Goal: Check status: Check status

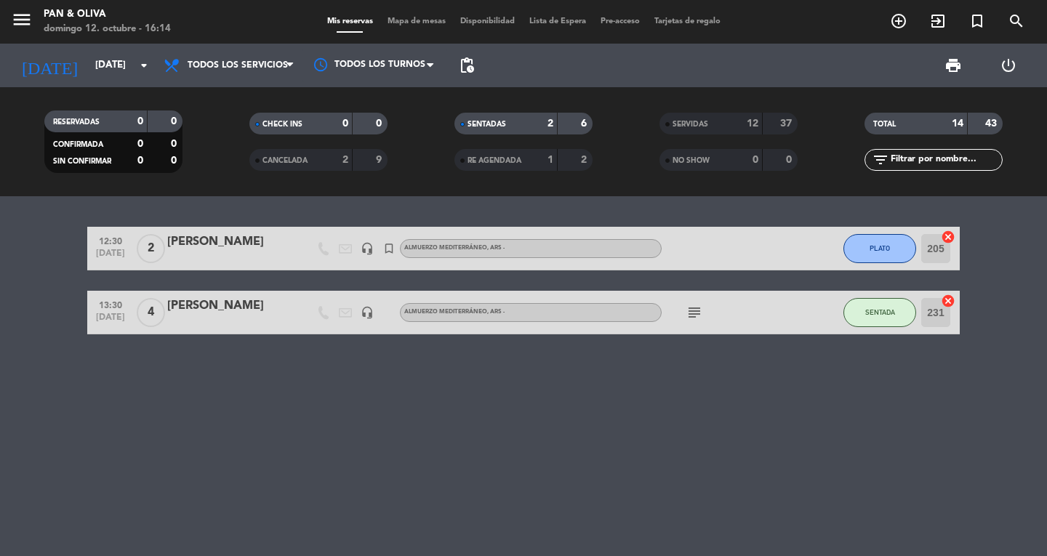
click at [38, 15] on span "menu" at bounding box center [27, 22] width 33 height 34
click at [17, 18] on icon "menu" at bounding box center [22, 20] width 22 height 22
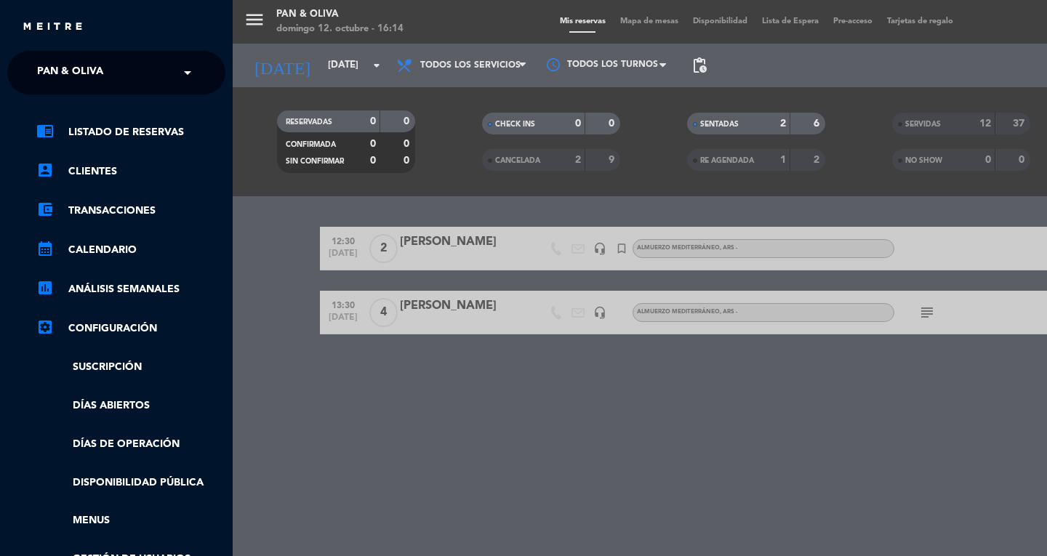
click at [176, 92] on ng-select "× Pan & Oliva ×" at bounding box center [116, 73] width 218 height 44
click at [184, 68] on span at bounding box center [191, 72] width 25 height 31
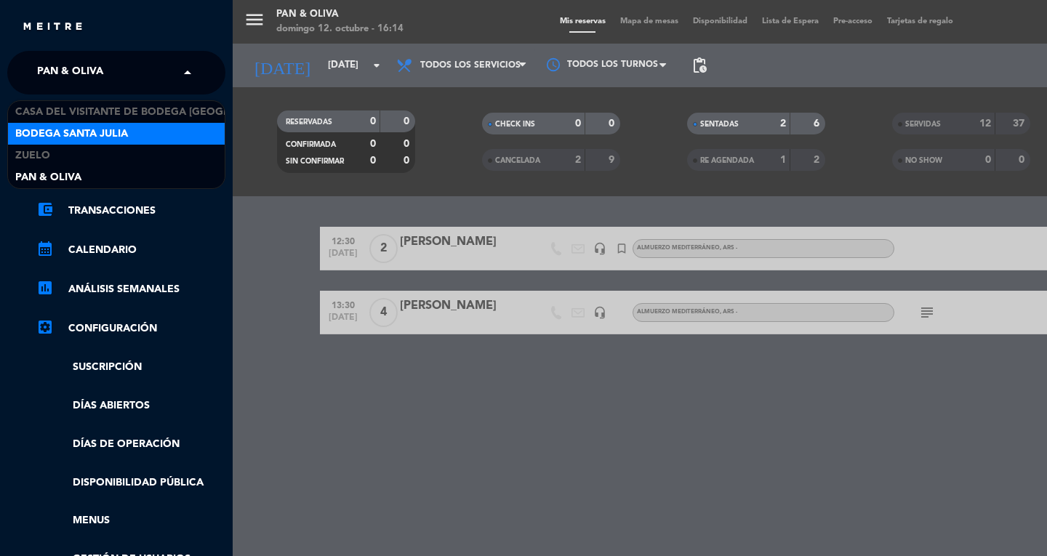
click at [107, 139] on span "Bodega Santa Julia" at bounding box center [71, 134] width 113 height 17
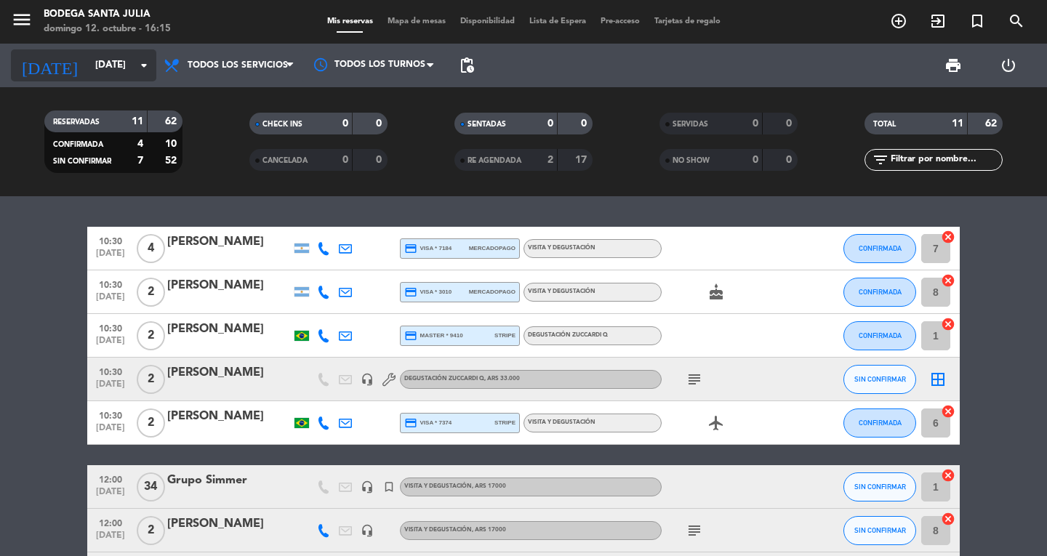
click at [150, 67] on icon "arrow_drop_down" at bounding box center [143, 65] width 17 height 17
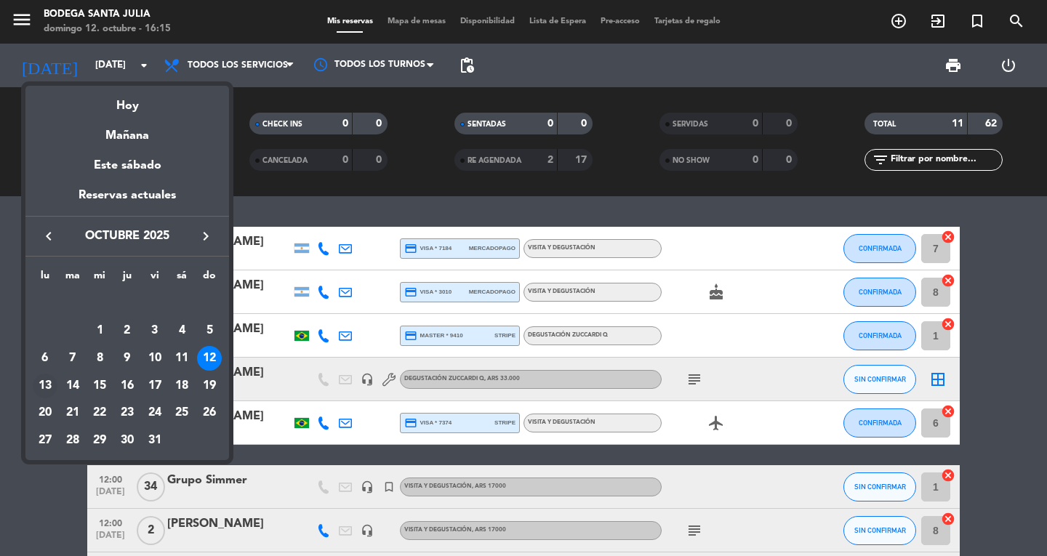
click at [46, 379] on div "13" at bounding box center [45, 386] width 25 height 25
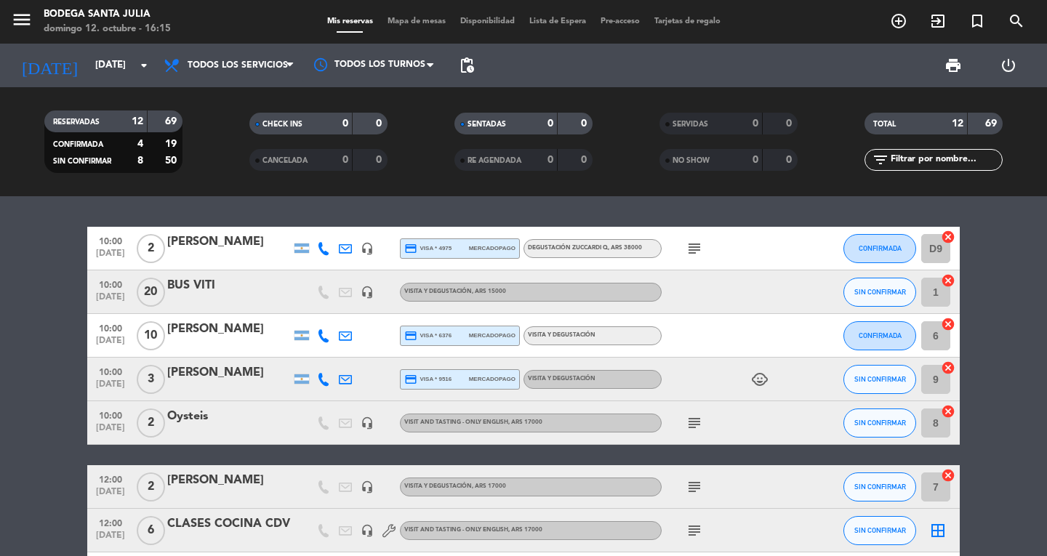
click at [220, 327] on div "[PERSON_NAME]" at bounding box center [229, 329] width 124 height 19
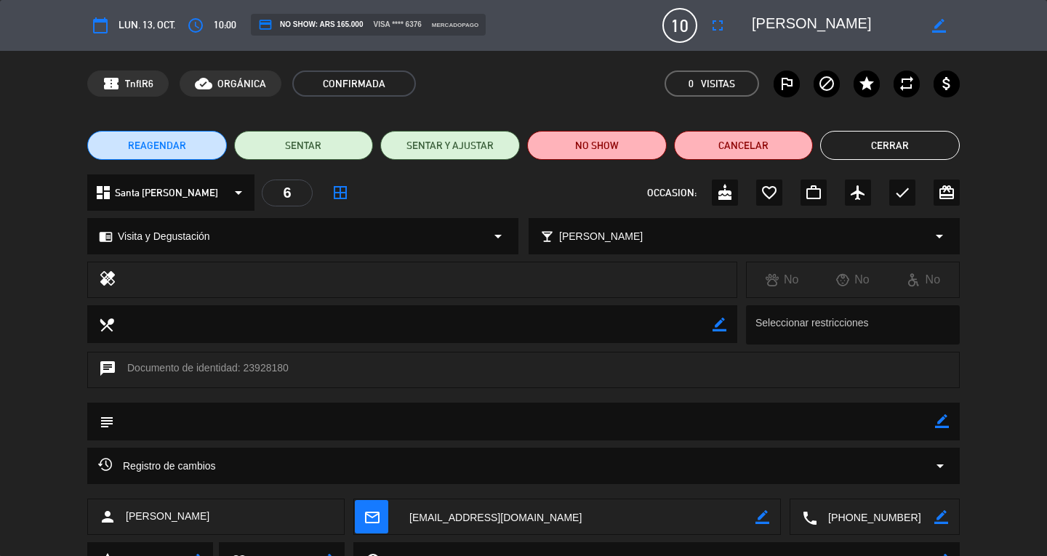
click at [842, 145] on button "Cerrar" at bounding box center [890, 145] width 140 height 29
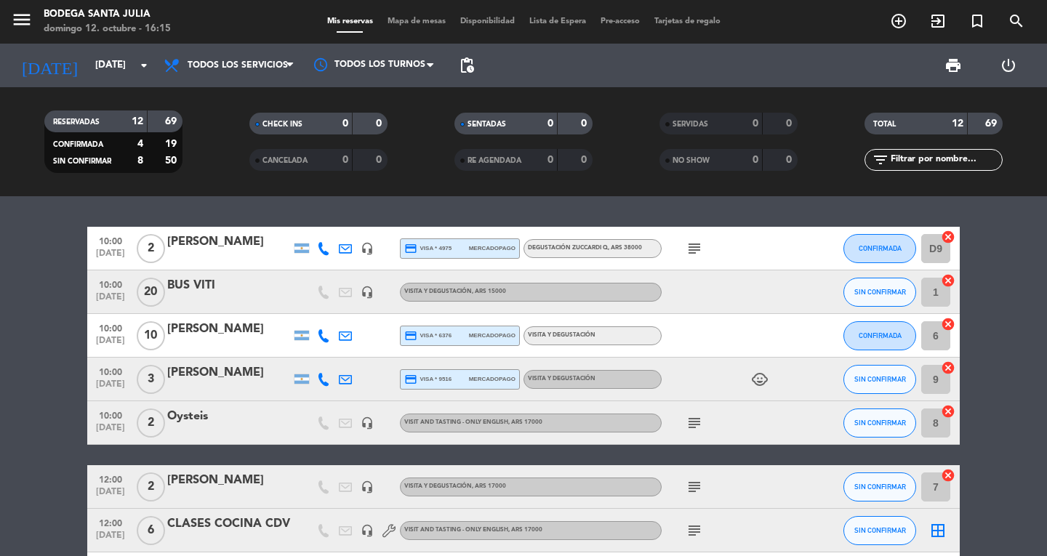
click at [693, 417] on icon "subject" at bounding box center [693, 422] width 17 height 17
click at [687, 241] on icon "subject" at bounding box center [693, 248] width 17 height 17
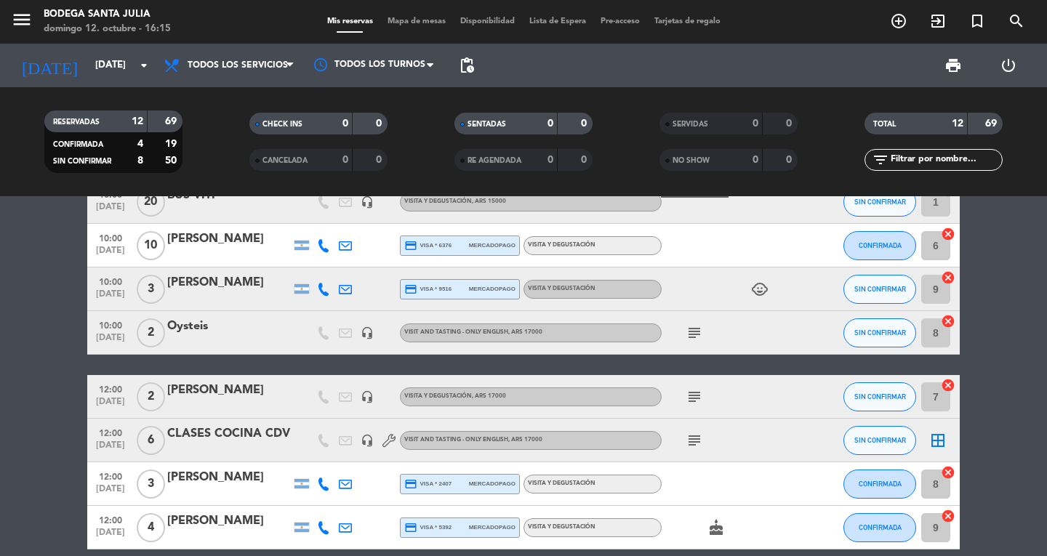
scroll to position [145, 0]
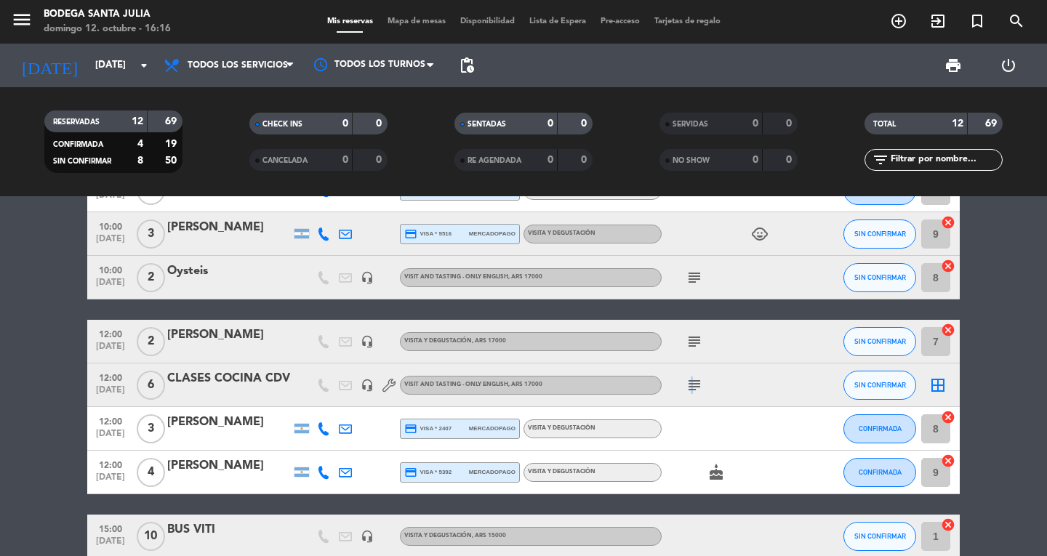
click at [691, 386] on icon "subject" at bounding box center [693, 385] width 17 height 17
click at [683, 278] on span "subject" at bounding box center [694, 277] width 22 height 17
click at [696, 276] on icon "subject" at bounding box center [693, 277] width 17 height 17
click at [688, 345] on icon "subject" at bounding box center [693, 341] width 17 height 17
click at [701, 391] on icon "subject" at bounding box center [693, 385] width 17 height 17
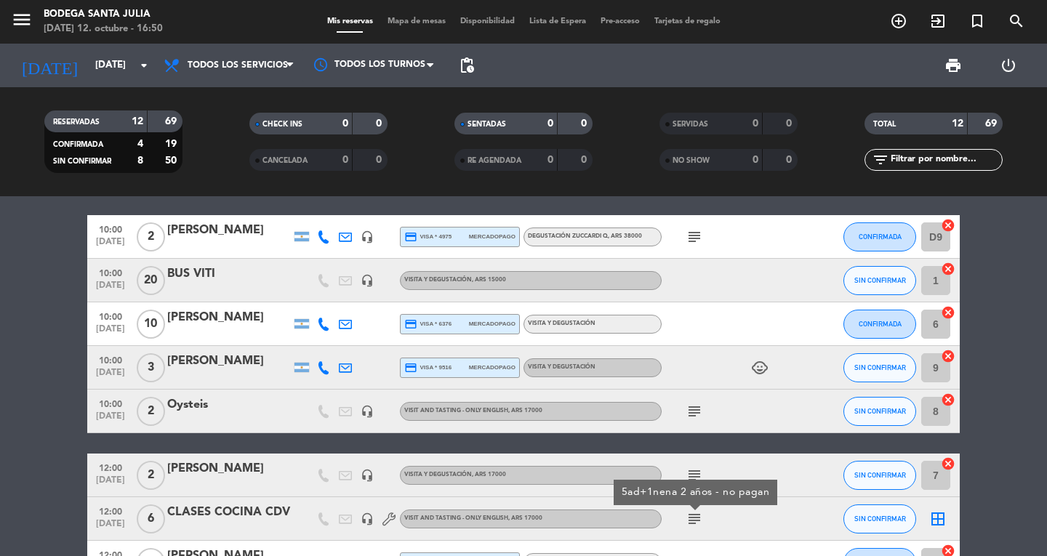
scroll to position [0, 0]
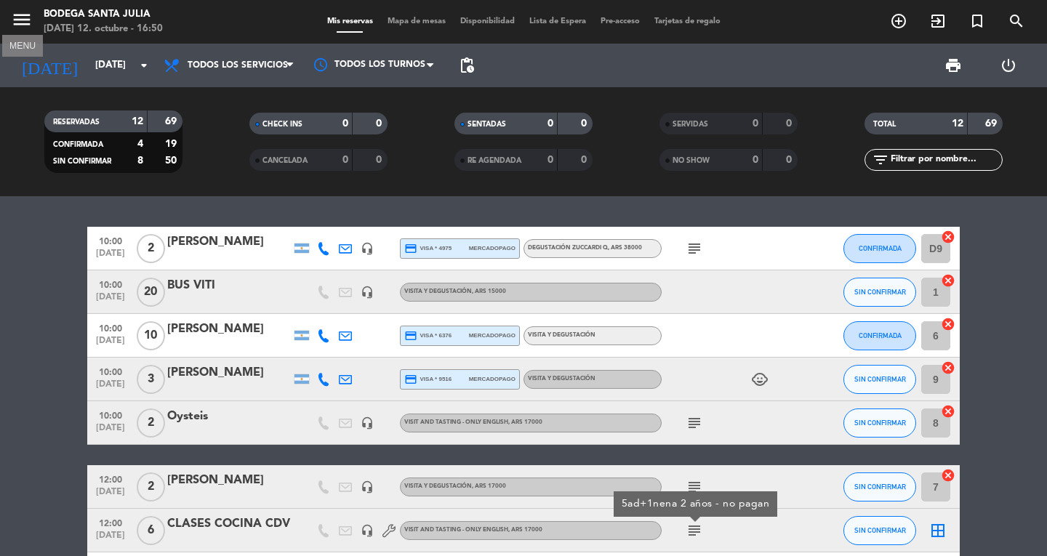
drag, startPoint x: 25, startPoint y: 13, endPoint x: 169, endPoint y: 24, distance: 145.1
click at [51, 6] on div "menu MENU Bodega Santa [PERSON_NAME][DATE] 12. octubre - 16:50" at bounding box center [131, 22] width 262 height 34
click at [28, 18] on icon "menu" at bounding box center [22, 20] width 22 height 22
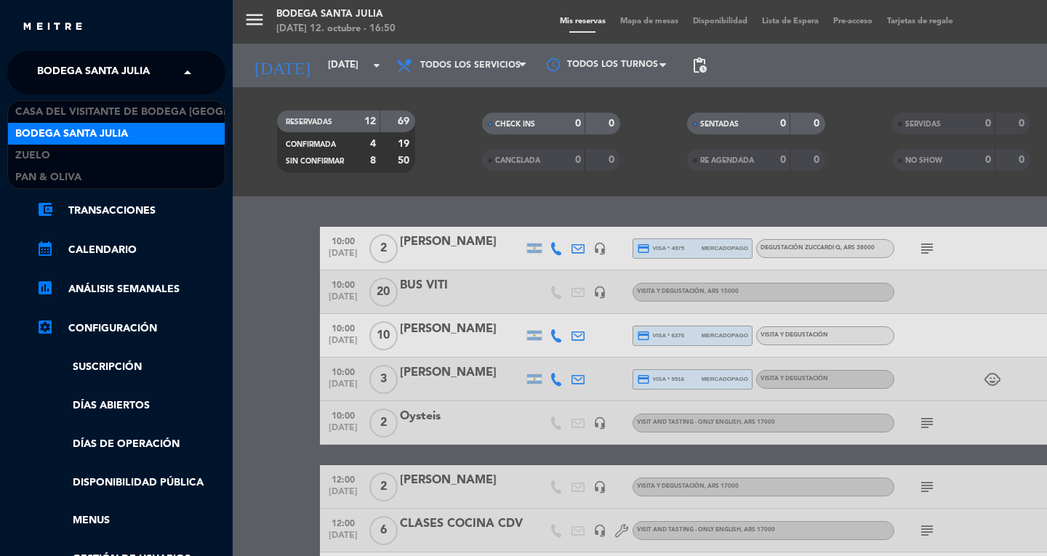
click at [185, 73] on span at bounding box center [191, 72] width 25 height 31
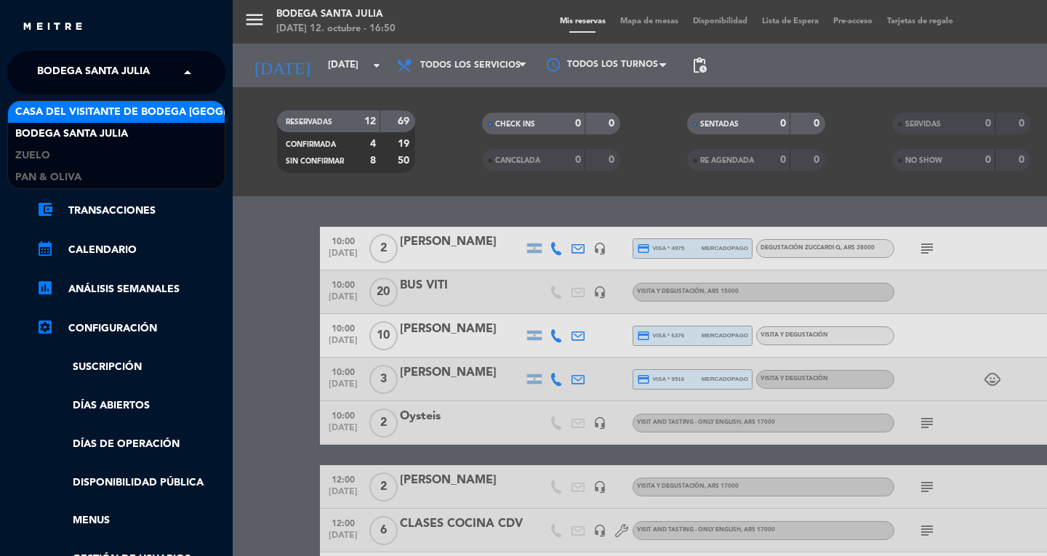
click at [87, 121] on div "Casa del Visitante de Bodega [GEOGRAPHIC_DATA][PERSON_NAME]" at bounding box center [116, 112] width 217 height 22
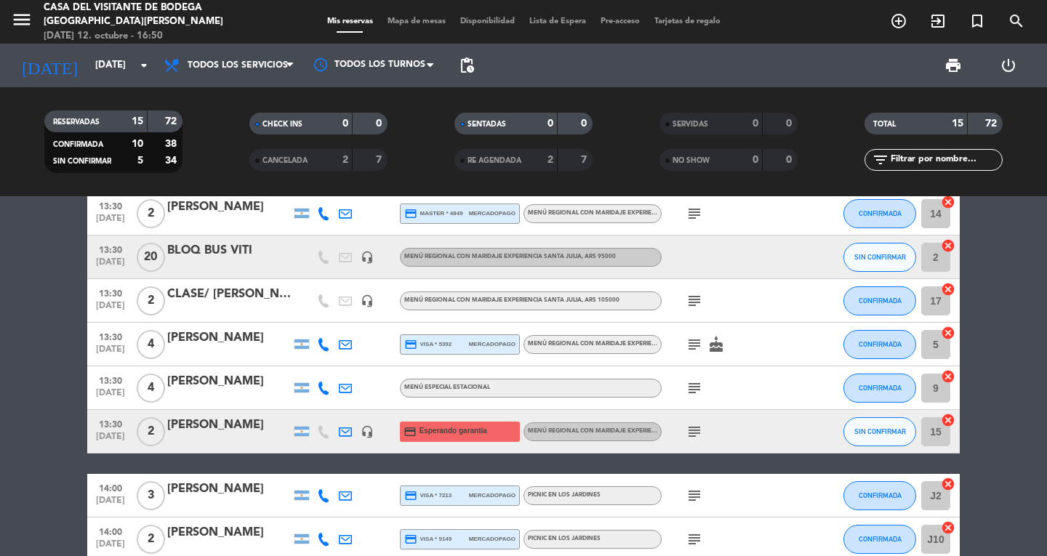
scroll to position [436, 0]
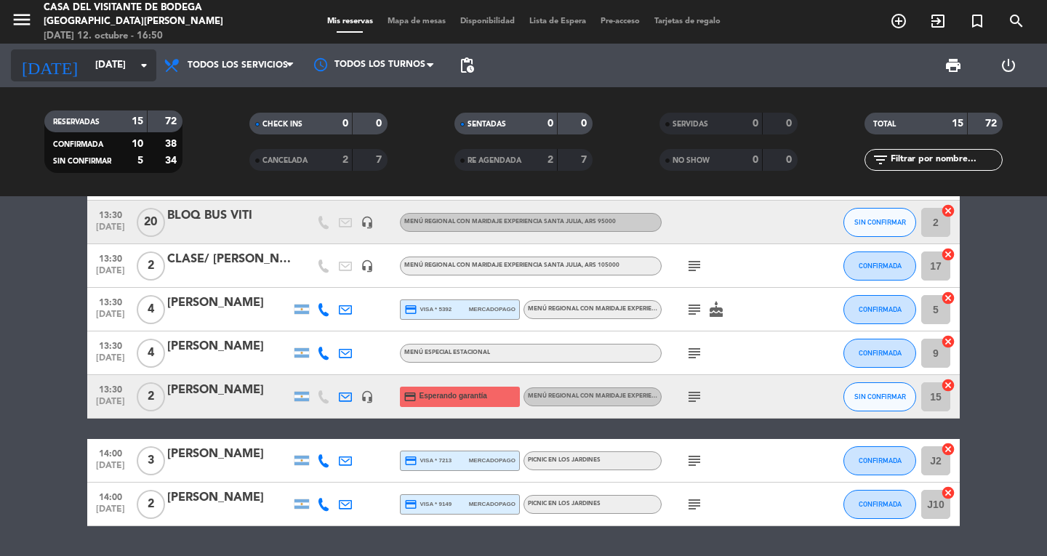
click at [150, 69] on icon "arrow_drop_down" at bounding box center [143, 65] width 17 height 17
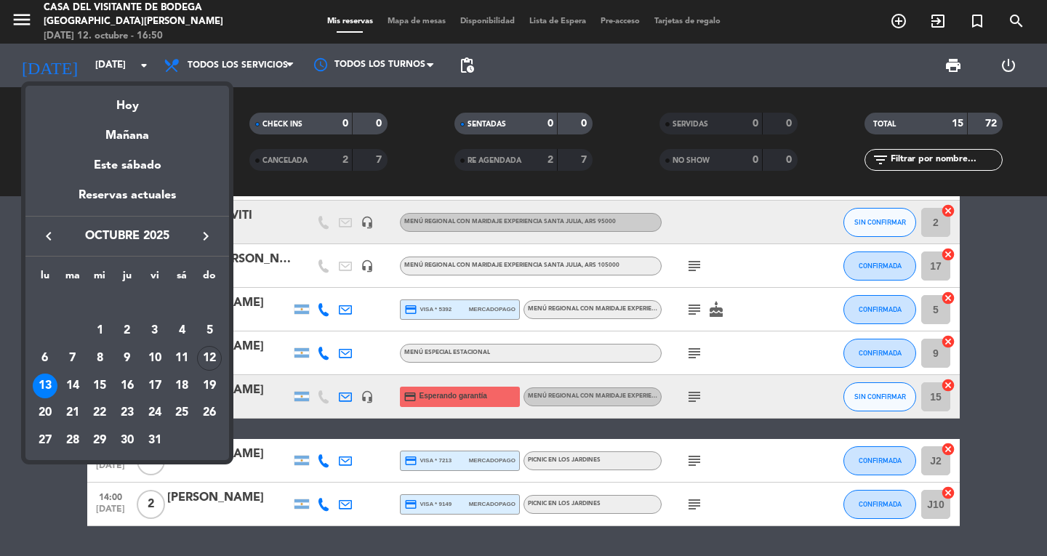
drag, startPoint x: 204, startPoint y: 358, endPoint x: 217, endPoint y: 379, distance: 24.8
click at [204, 358] on div "12" at bounding box center [209, 358] width 25 height 25
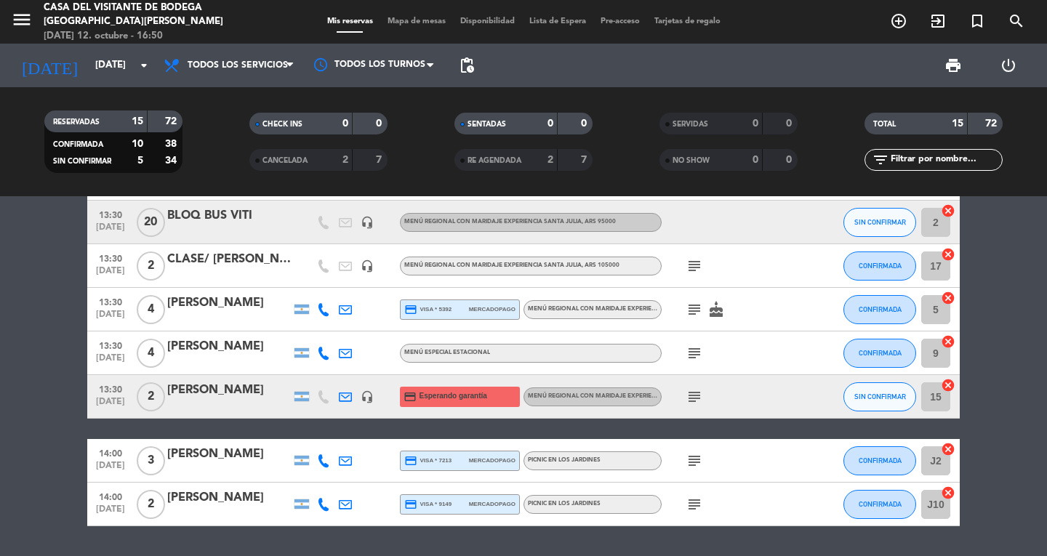
type input "[DATE]"
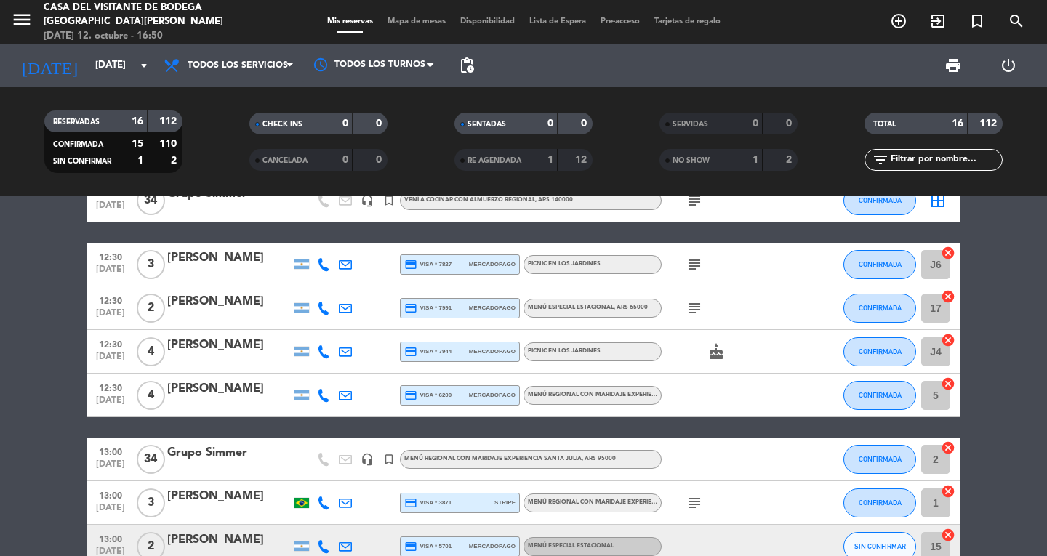
scroll to position [0, 0]
